Goal: Task Accomplishment & Management: Use online tool/utility

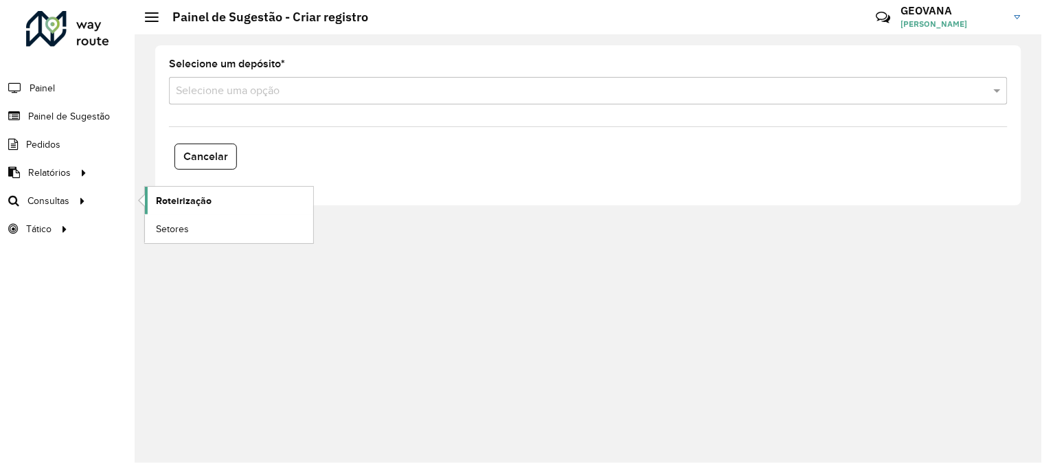
click at [175, 201] on span "Roteirização" at bounding box center [184, 201] width 56 height 14
click at [504, 207] on div "Selecione um depósito * Selecione uma opção Cancelar" at bounding box center [589, 248] width 908 height 429
click at [283, 91] on input "text" at bounding box center [575, 91] width 798 height 16
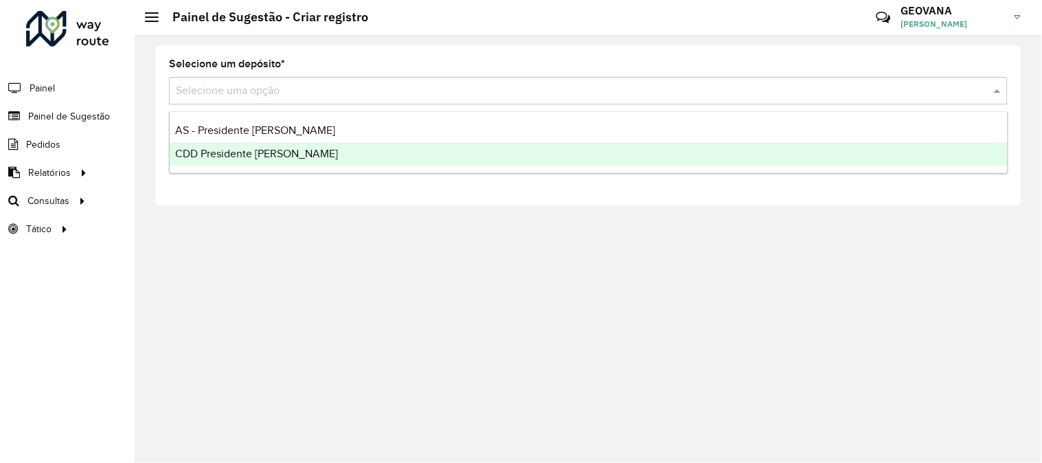
click at [290, 156] on span "CDD Presidente Prudente" at bounding box center [256, 154] width 163 height 12
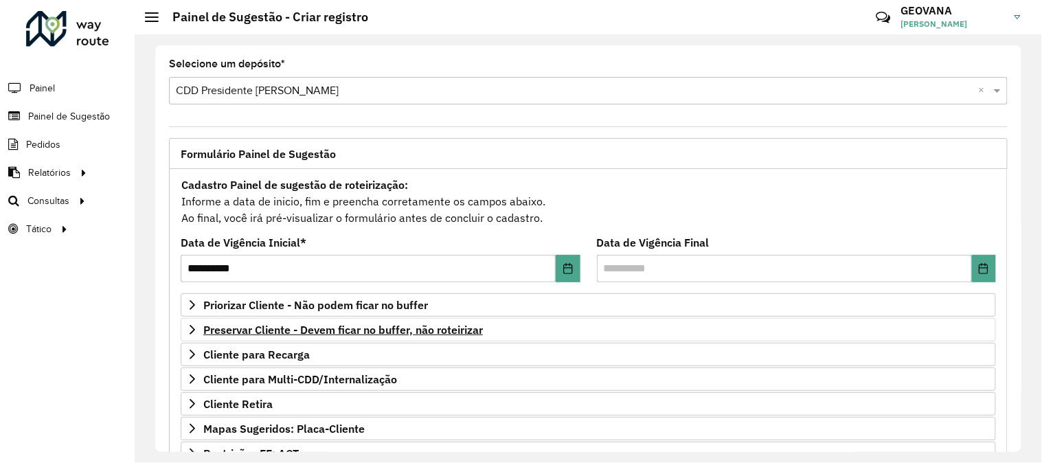
scroll to position [223, 0]
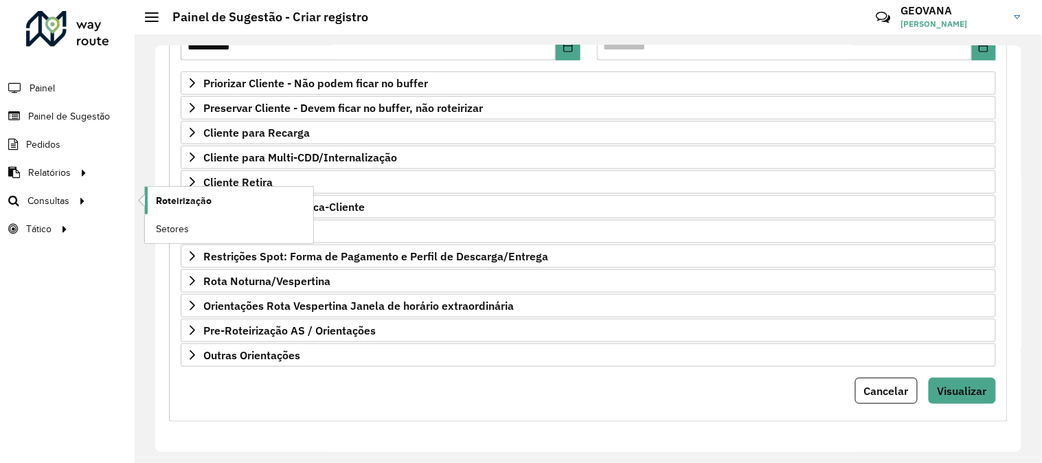
click at [188, 199] on span "Roteirização" at bounding box center [184, 201] width 56 height 14
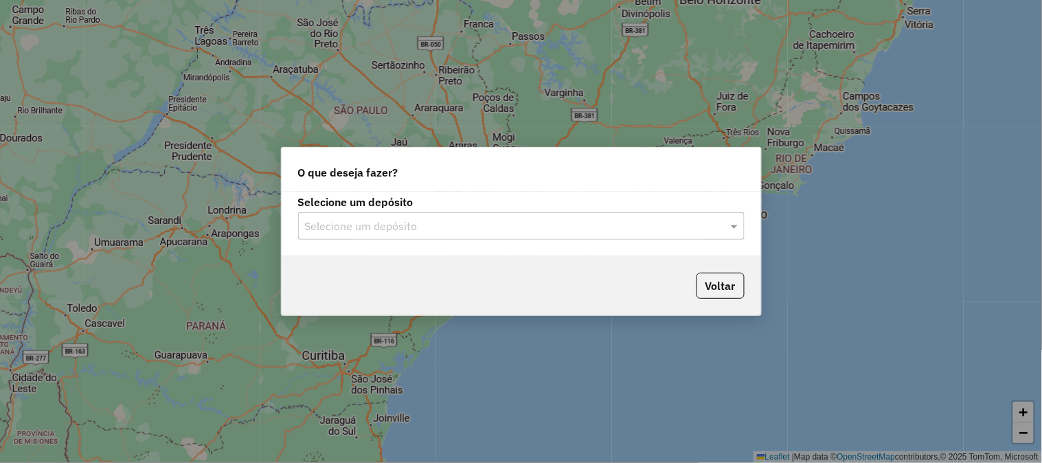
click at [420, 223] on input "text" at bounding box center [507, 227] width 405 height 16
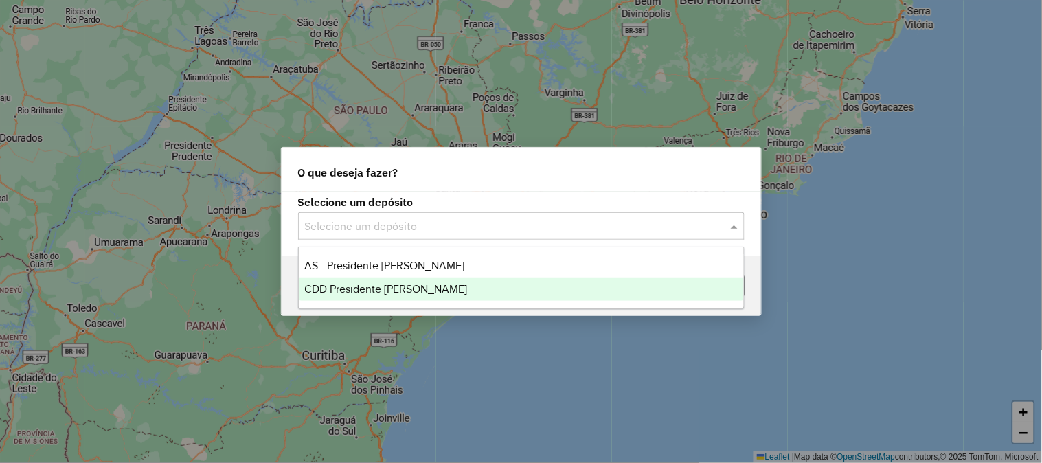
click at [409, 296] on div "CDD Presidente Prudente" at bounding box center [521, 289] width 445 height 23
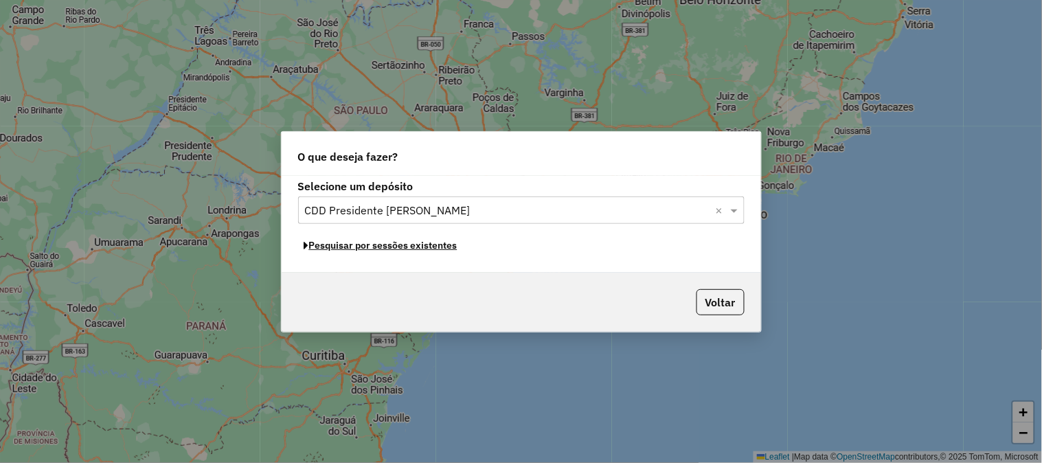
click at [381, 249] on button "Pesquisar por sessões existentes" at bounding box center [381, 245] width 166 height 21
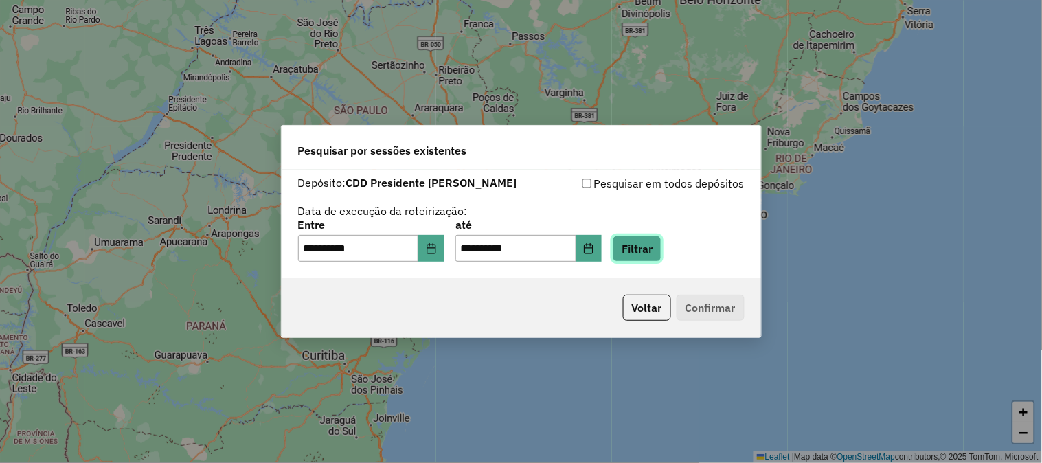
click at [656, 242] on button "Filtrar" at bounding box center [637, 249] width 49 height 26
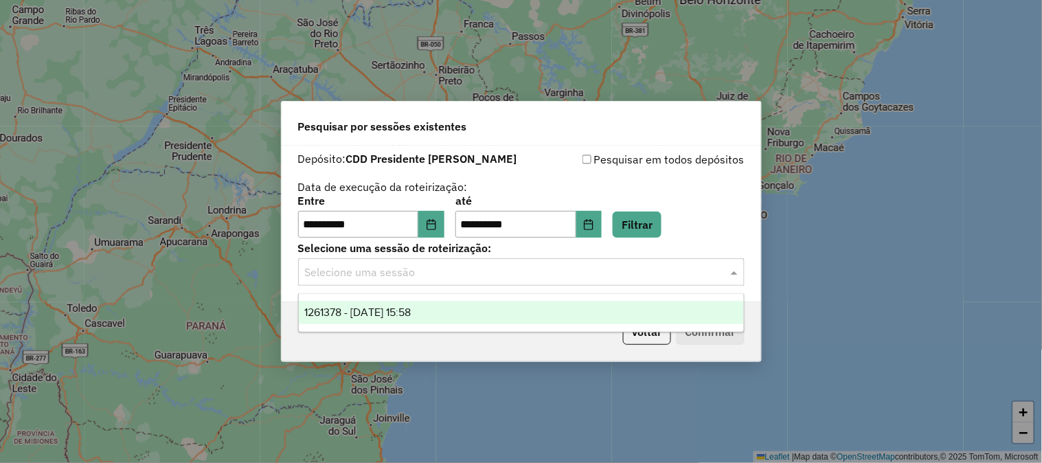
click at [463, 270] on input "text" at bounding box center [507, 273] width 405 height 16
click at [396, 322] on div "1261378 - 08/09/2025 15:58" at bounding box center [521, 312] width 445 height 23
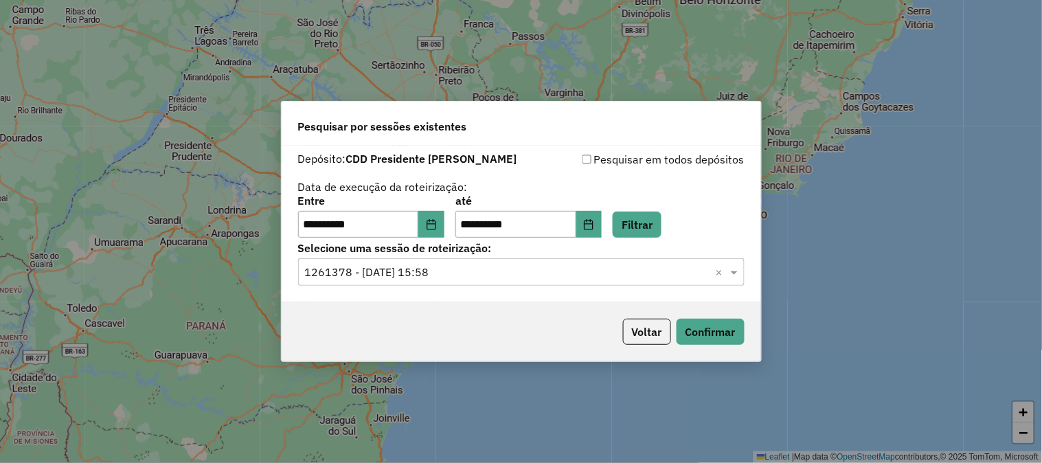
click at [458, 307] on div "Voltar Confirmar" at bounding box center [522, 331] width 480 height 59
click at [743, 337] on button "Confirmar" at bounding box center [711, 332] width 68 height 26
click at [434, 222] on button "Choose Date" at bounding box center [431, 224] width 26 height 27
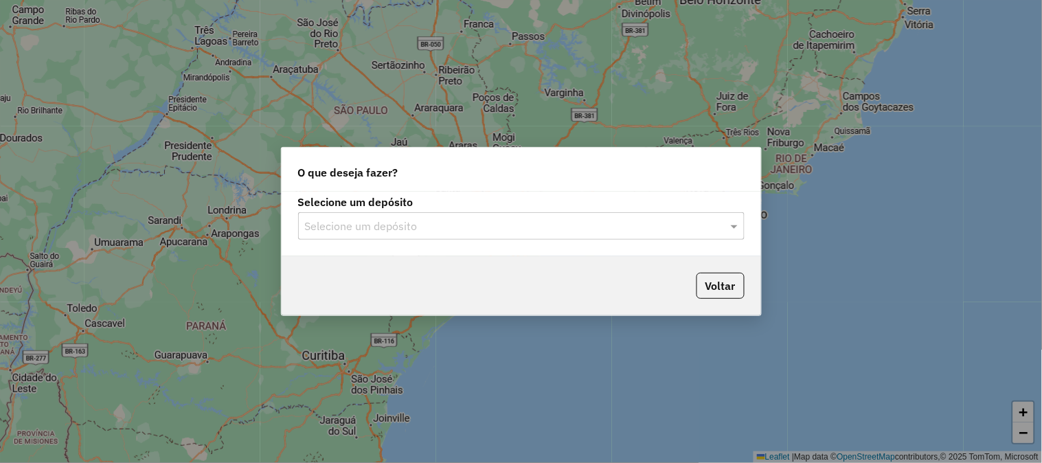
click at [386, 238] on div "Selecione um depósito" at bounding box center [521, 225] width 447 height 27
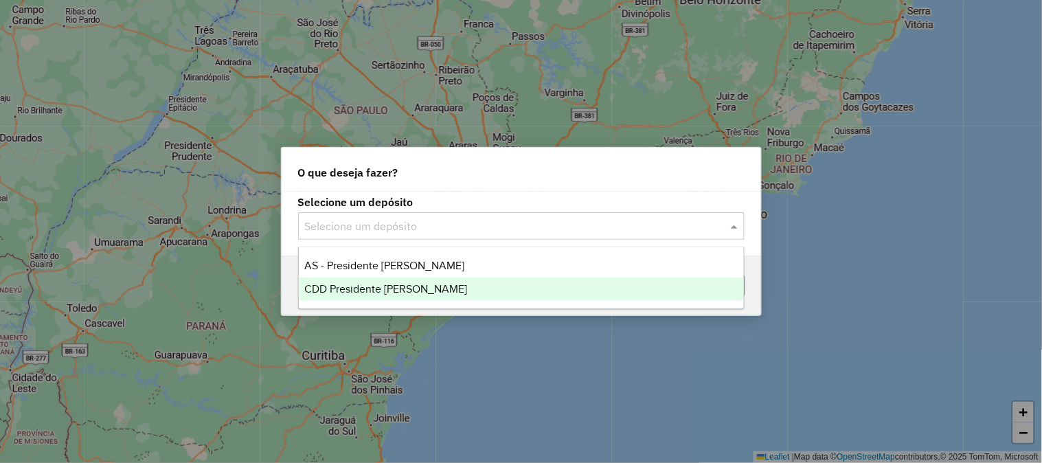
click at [356, 300] on div "CDD Presidente Prudente" at bounding box center [521, 289] width 445 height 23
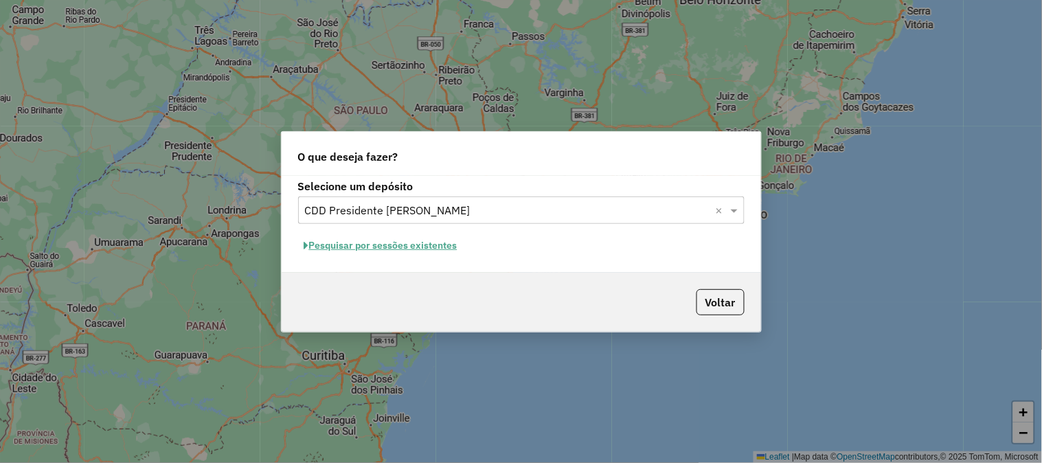
click at [368, 248] on button "Pesquisar por sessões existentes" at bounding box center [381, 245] width 166 height 21
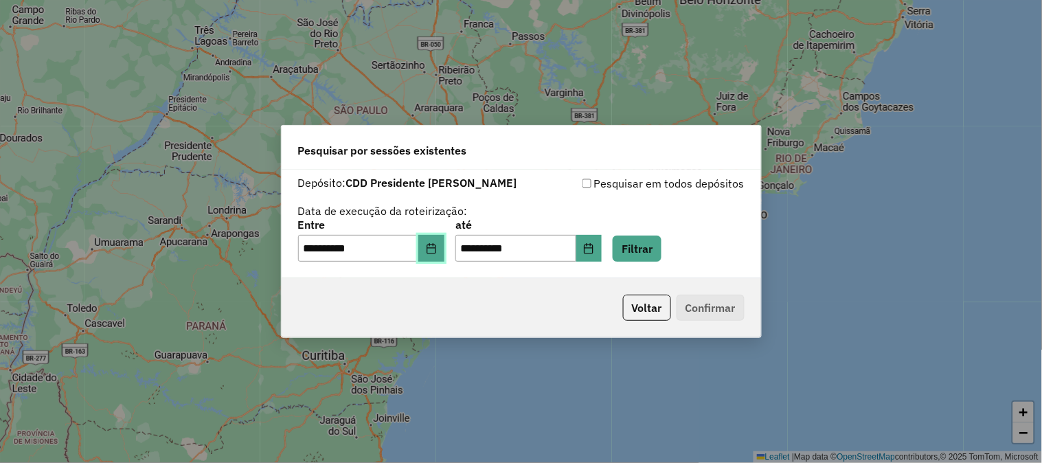
click at [436, 247] on icon "Choose Date" at bounding box center [431, 248] width 9 height 11
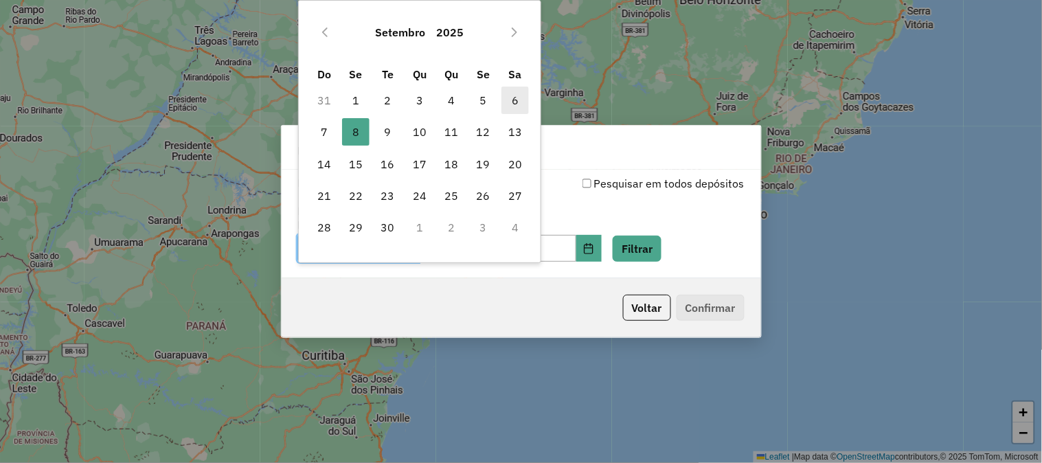
click at [515, 94] on span "6" at bounding box center [515, 100] width 27 height 27
type input "**********"
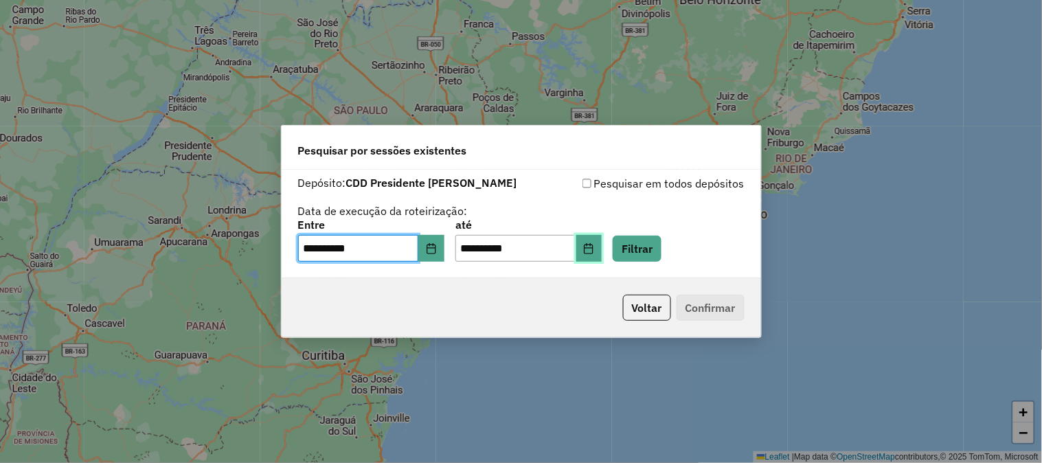
click at [601, 248] on button "Choose Date" at bounding box center [590, 248] width 26 height 27
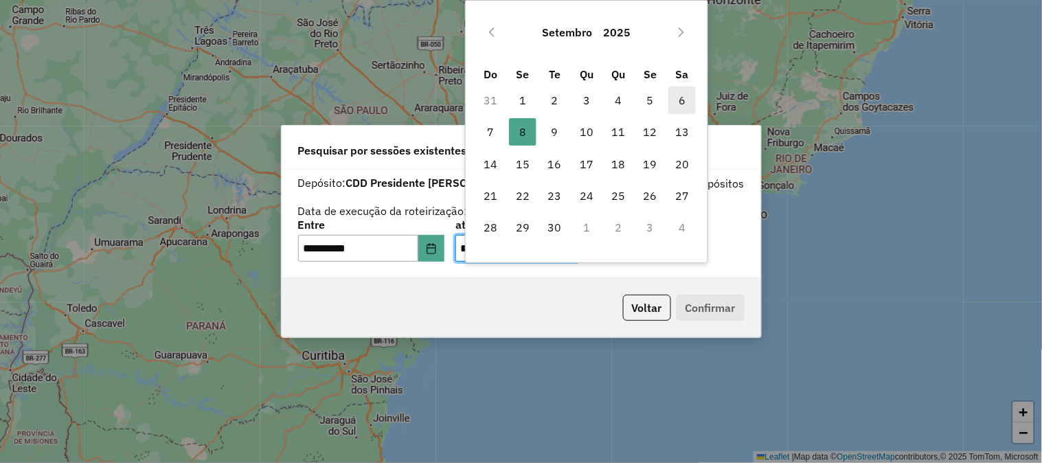
click at [677, 98] on span "6" at bounding box center [682, 100] width 27 height 27
type input "**********"
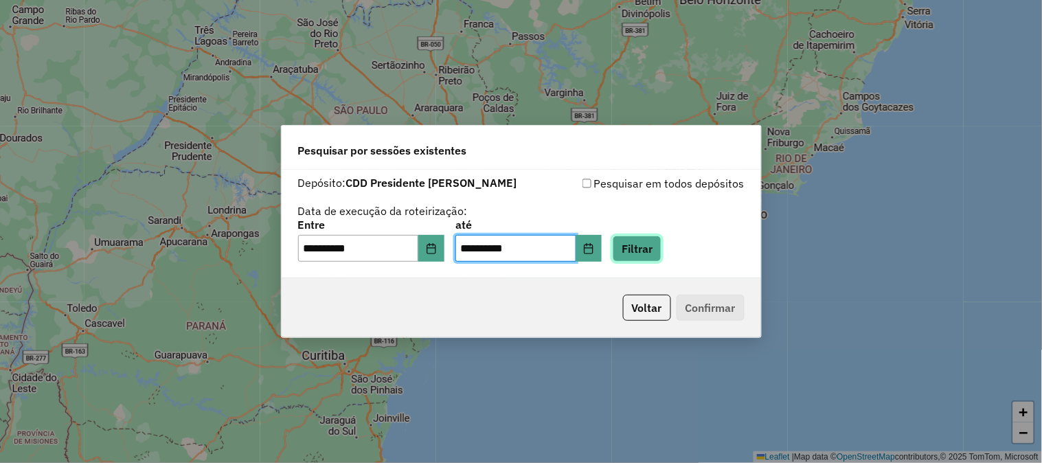
click at [662, 245] on button "Filtrar" at bounding box center [637, 249] width 49 height 26
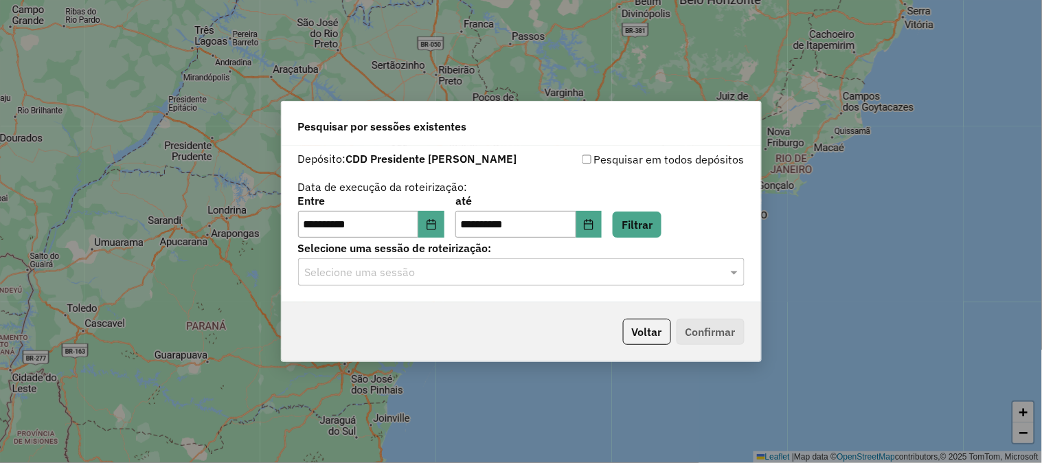
click at [419, 271] on input "text" at bounding box center [507, 273] width 405 height 16
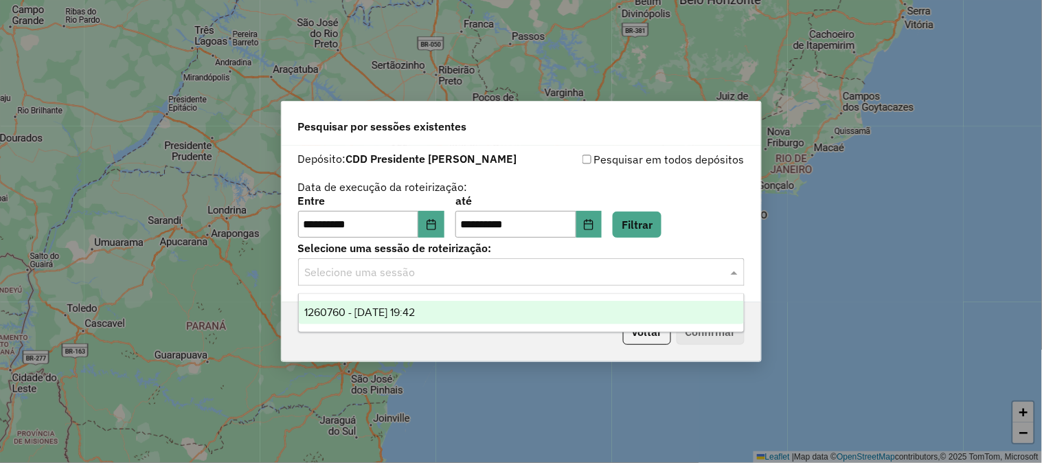
click at [373, 308] on span "1260760 - 06/09/2025 19:42" at bounding box center [359, 312] width 111 height 12
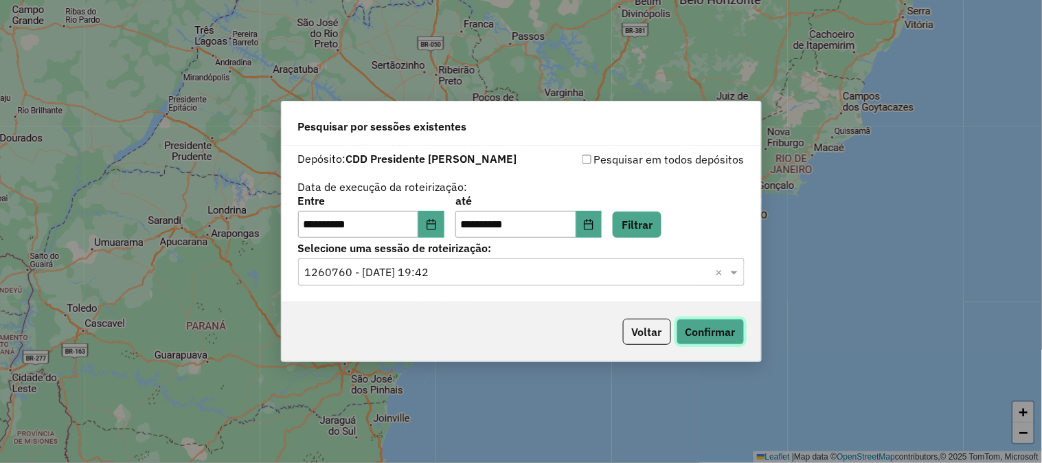
click at [711, 330] on button "Confirmar" at bounding box center [711, 332] width 68 height 26
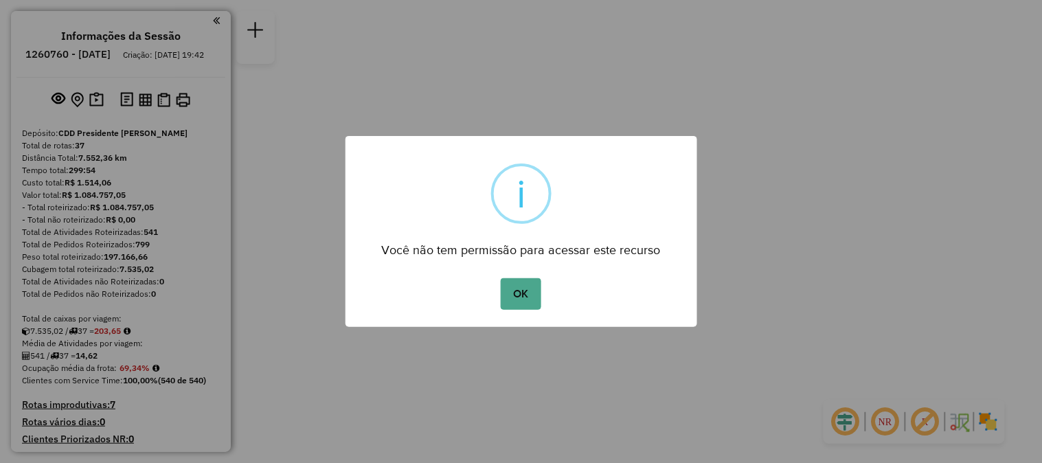
click at [501, 278] on button "OK" at bounding box center [521, 294] width 41 height 32
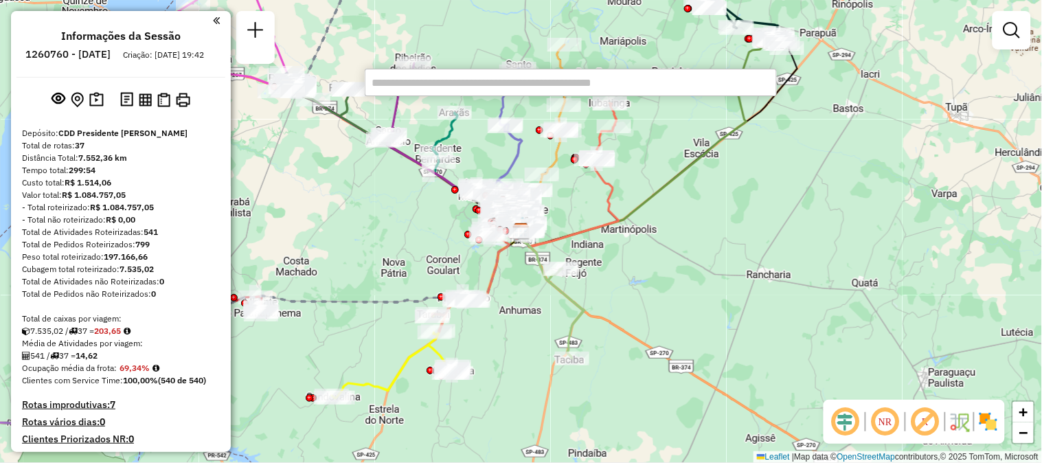
scroll to position [1390, 0]
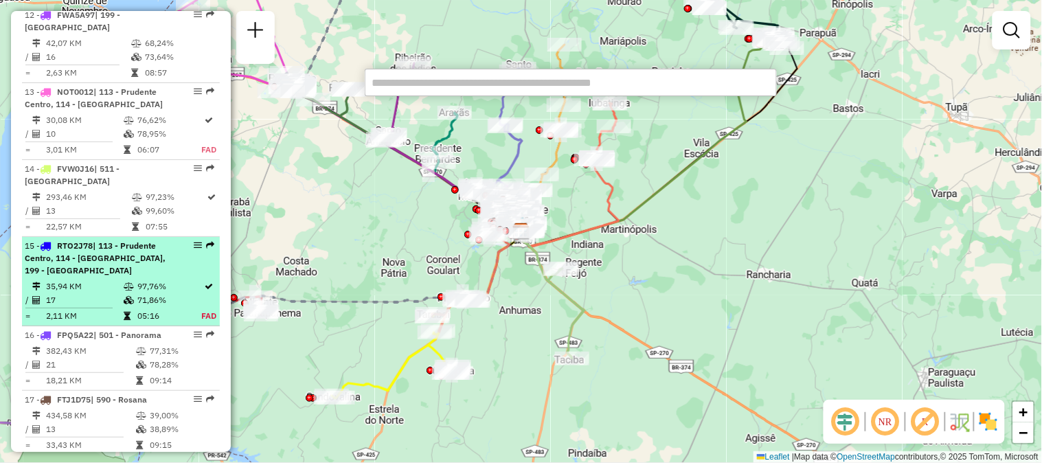
click at [180, 241] on div "15 - RTO2J78 | 113 - Prudente Centro, 114 - [GEOGRAPHIC_DATA], 199 - [GEOGRAPHI…" at bounding box center [121, 258] width 192 height 37
select select "**********"
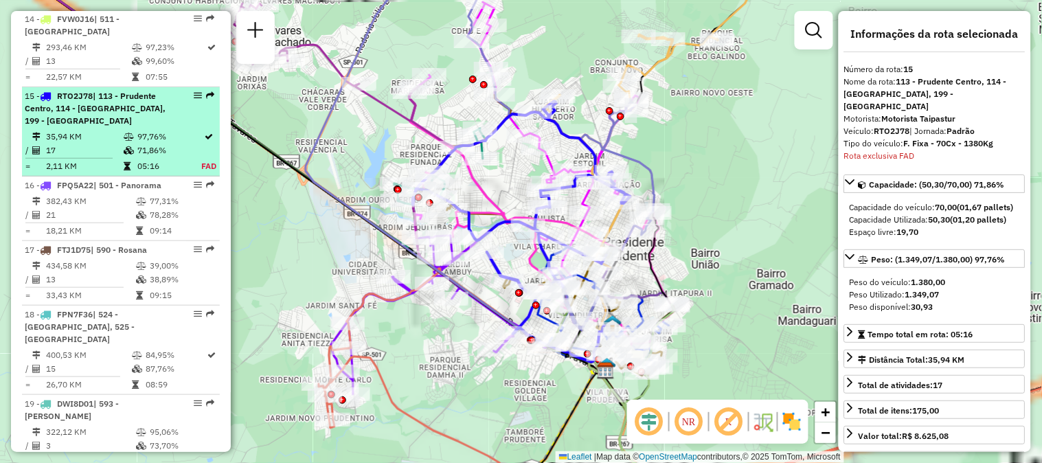
scroll to position [1602, 0]
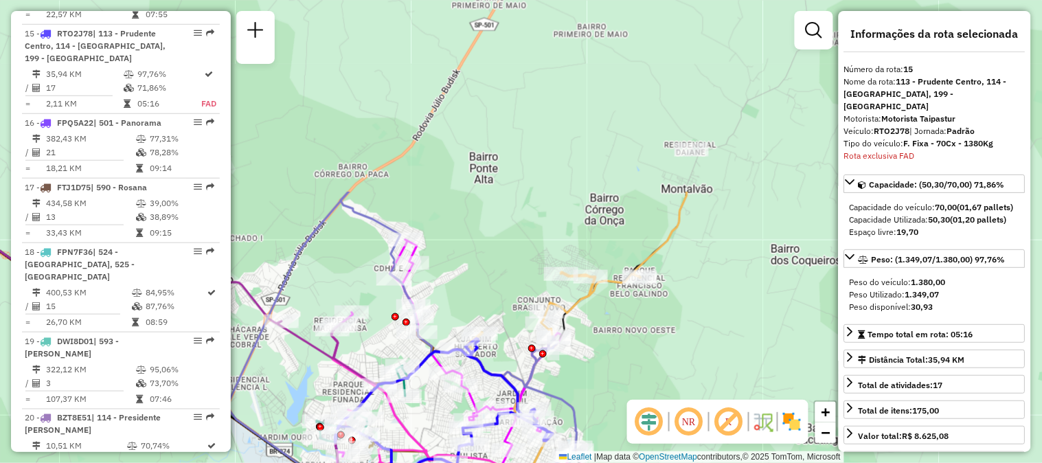
drag, startPoint x: 785, startPoint y: 104, endPoint x: 708, endPoint y: 342, distance: 250.1
click at [708, 342] on div "Janela de atendimento Grade de atendimento Capacidade Transportadoras Veículos …" at bounding box center [521, 231] width 1042 height 463
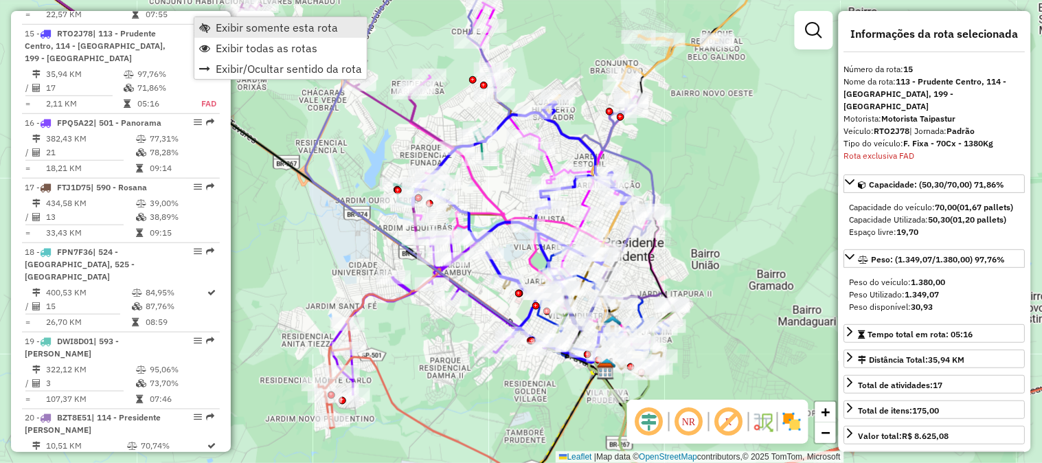
click at [237, 33] on span "Exibir somente esta rota" at bounding box center [277, 27] width 122 height 11
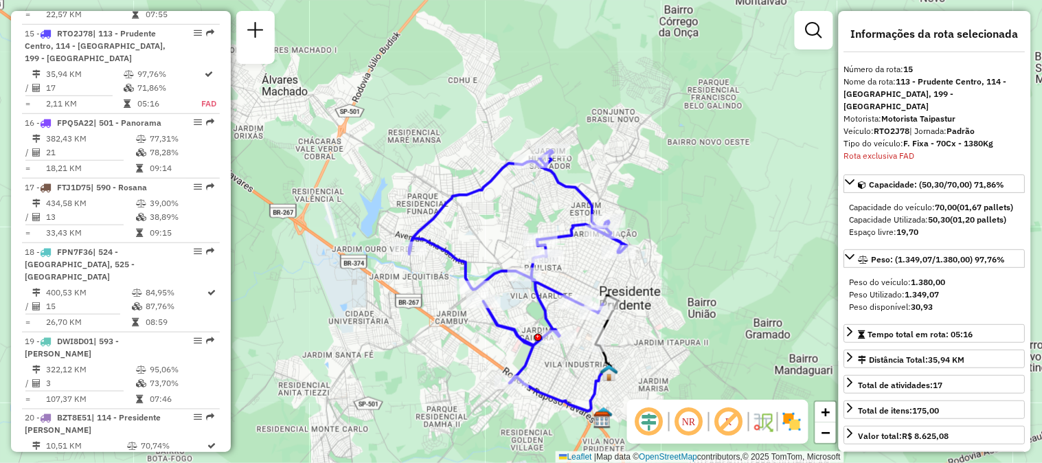
drag, startPoint x: 691, startPoint y: 180, endPoint x: 687, endPoint y: 229, distance: 48.9
click at [687, 229] on div "Janela de atendimento Grade de atendimento Capacidade Transportadoras Veículos …" at bounding box center [521, 231] width 1042 height 463
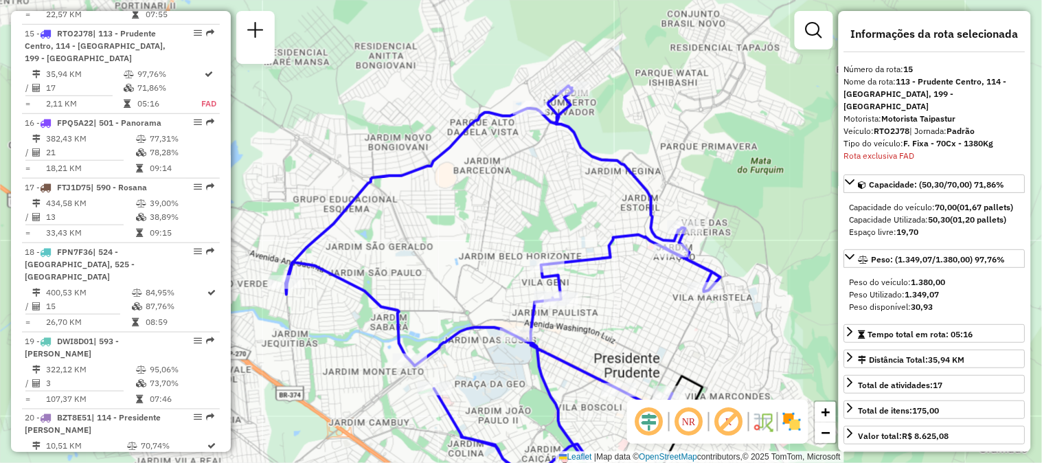
drag, startPoint x: 513, startPoint y: 192, endPoint x: 520, endPoint y: 153, distance: 39.8
click at [520, 153] on div "Janela de atendimento Grade de atendimento Capacidade Transportadoras Veículos …" at bounding box center [521, 231] width 1042 height 463
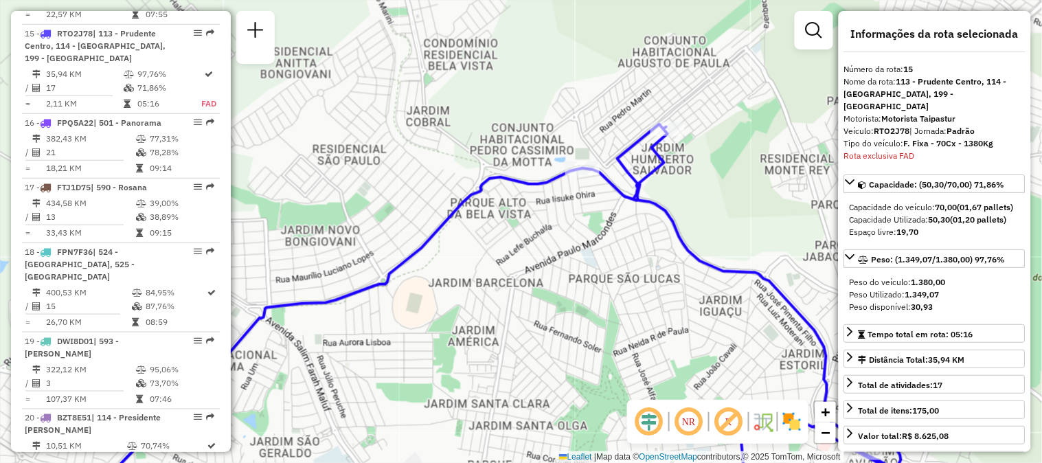
drag, startPoint x: 755, startPoint y: 89, endPoint x: 722, endPoint y: 90, distance: 32.3
click at [722, 90] on div "Janela de atendimento Grade de atendimento Capacidade Transportadoras Veículos …" at bounding box center [521, 231] width 1042 height 463
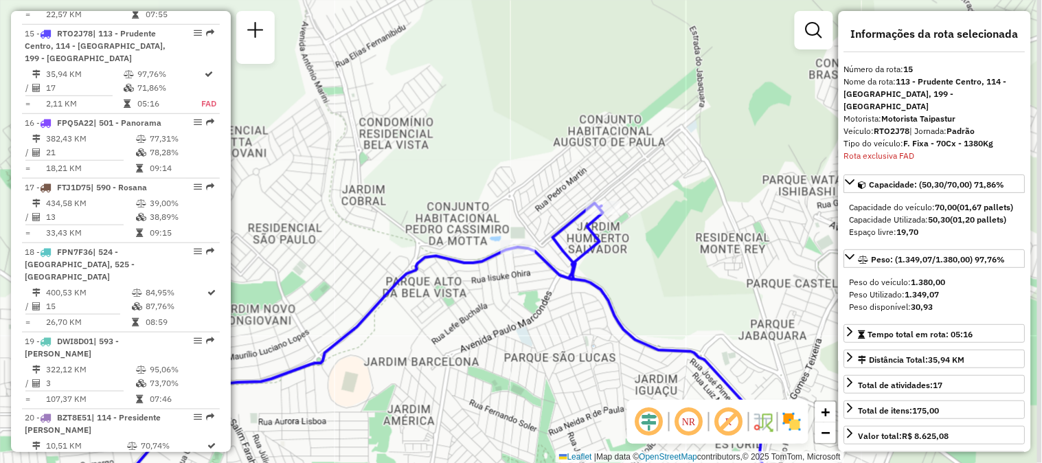
drag, startPoint x: 750, startPoint y: 165, endPoint x: 685, endPoint y: 244, distance: 102.5
click at [685, 244] on div "Janela de atendimento Grade de atendimento Capacidade Transportadoras Veículos …" at bounding box center [521, 231] width 1042 height 463
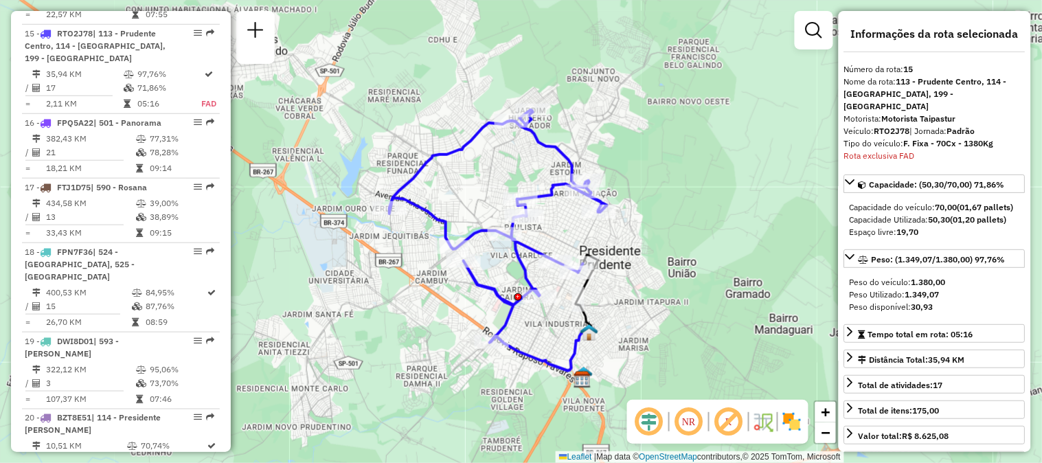
drag, startPoint x: 641, startPoint y: 276, endPoint x: 500, endPoint y: 153, distance: 187.1
click at [500, 153] on div "Janela de atendimento Grade de atendimento Capacidade Transportadoras Veículos …" at bounding box center [521, 231] width 1042 height 463
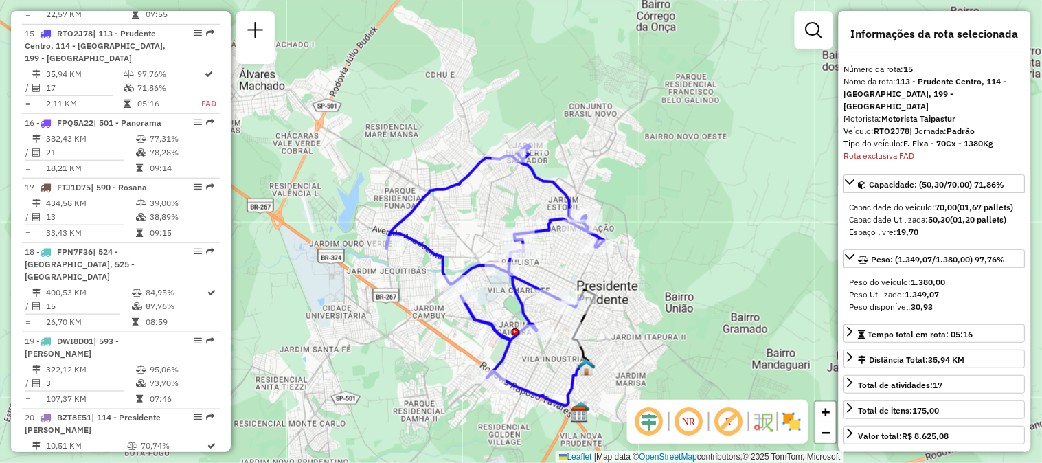
drag, startPoint x: 639, startPoint y: 155, endPoint x: 636, endPoint y: 190, distance: 35.2
click at [636, 190] on div "Janela de atendimento Grade de atendimento Capacidade Transportadoras Veículos …" at bounding box center [521, 231] width 1042 height 463
click at [450, 227] on div "Janela de atendimento Grade de atendimento Capacidade Transportadoras Veículos …" at bounding box center [521, 231] width 1042 height 463
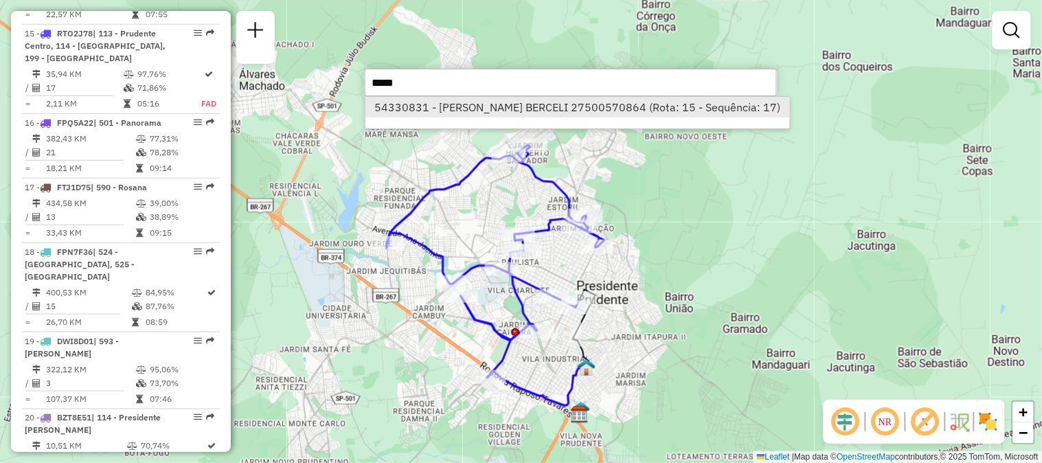
type input "*****"
click at [603, 107] on li "54330831 - [PERSON_NAME] BERCELI 27500570864 (Rota: 15 - Sequência: 17)" at bounding box center [578, 107] width 425 height 21
select select "**********"
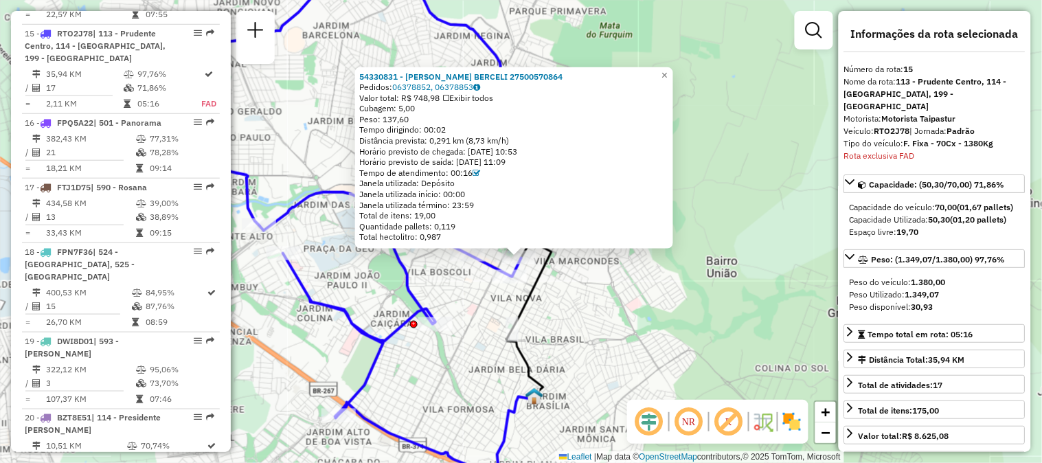
drag, startPoint x: 517, startPoint y: 252, endPoint x: 532, endPoint y: 298, distance: 49.1
click at [532, 298] on icon at bounding box center [529, 318] width 45 height 155
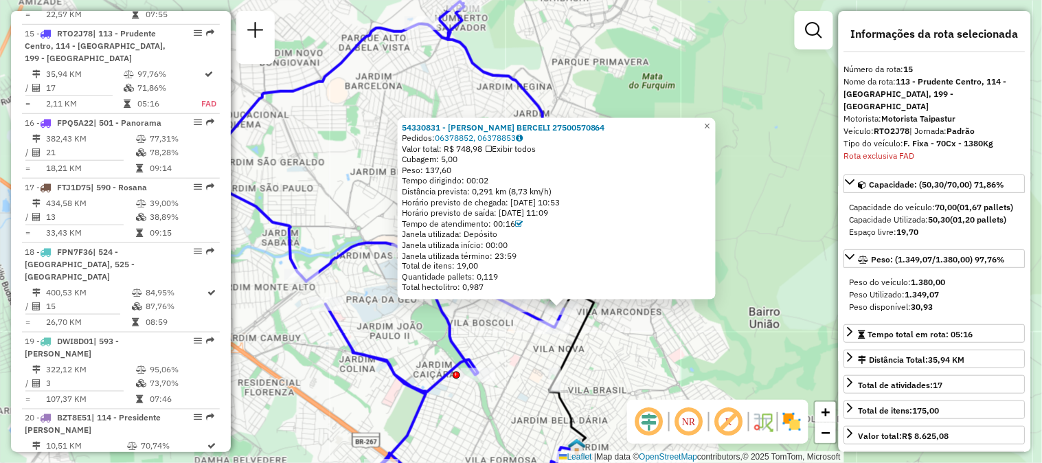
drag, startPoint x: 495, startPoint y: 332, endPoint x: 520, endPoint y: 360, distance: 37.5
click at [520, 360] on div "54330831 - [PERSON_NAME] BERCELI 27500570864 Pedidos: 06378852, 06378853 Valor …" at bounding box center [521, 231] width 1042 height 463
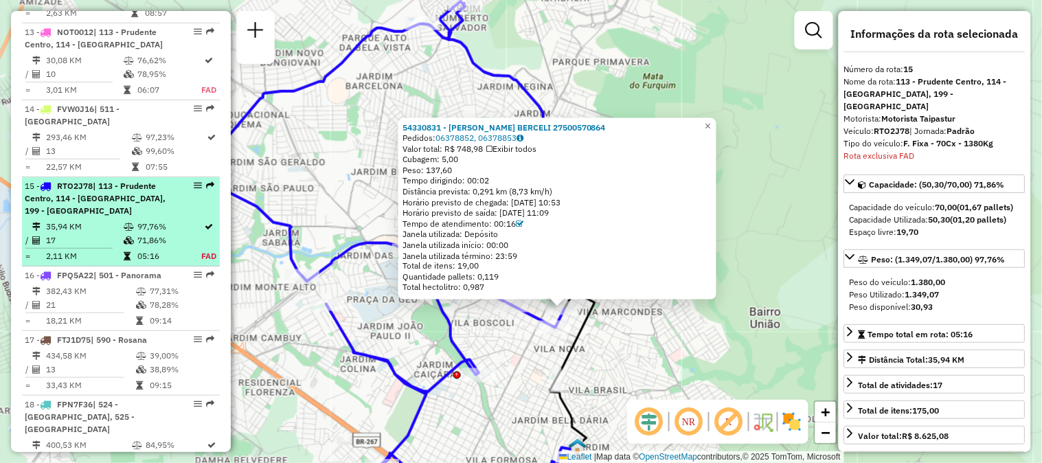
scroll to position [1526, 0]
